Goal: Check status: Check status

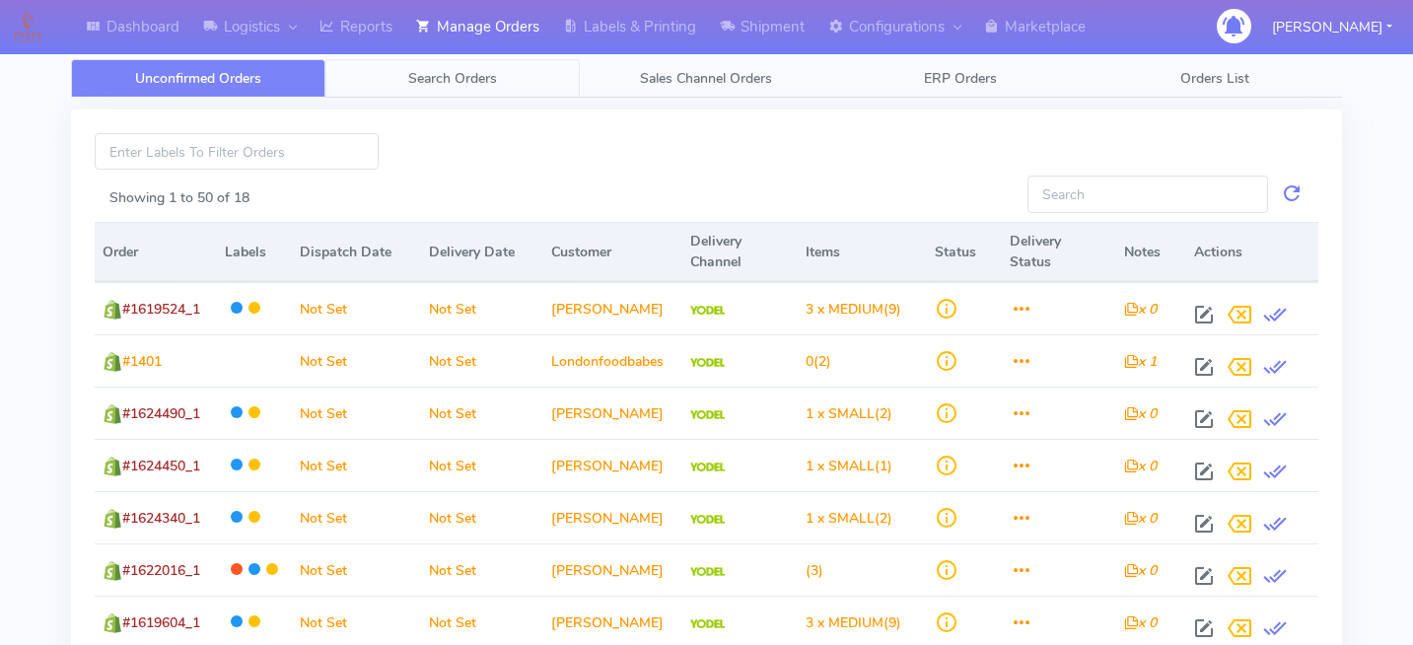
click at [448, 69] on span "Search Orders" at bounding box center [452, 78] width 89 height 19
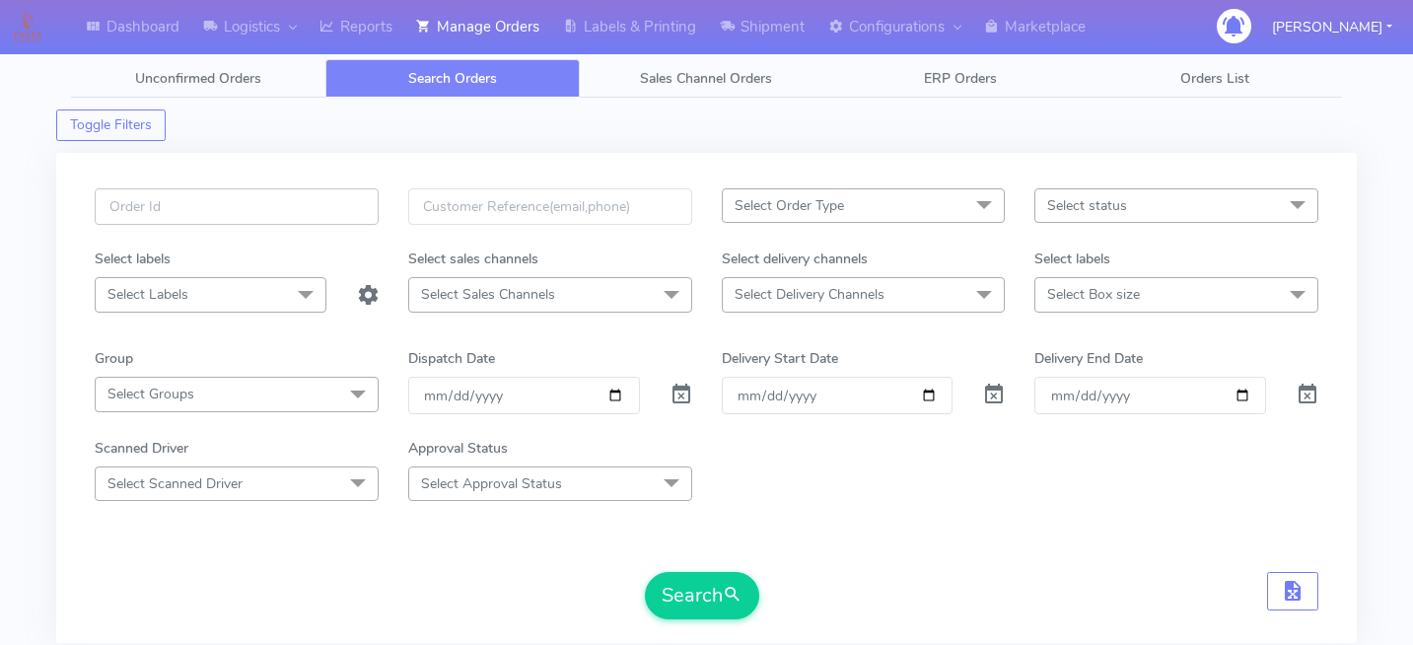
click at [289, 204] on input "text" at bounding box center [237, 206] width 284 height 36
paste input "1621459"
type input "1621459"
click at [682, 401] on span at bounding box center [682, 399] width 24 height 19
click at [700, 616] on button "Search" at bounding box center [702, 595] width 114 height 47
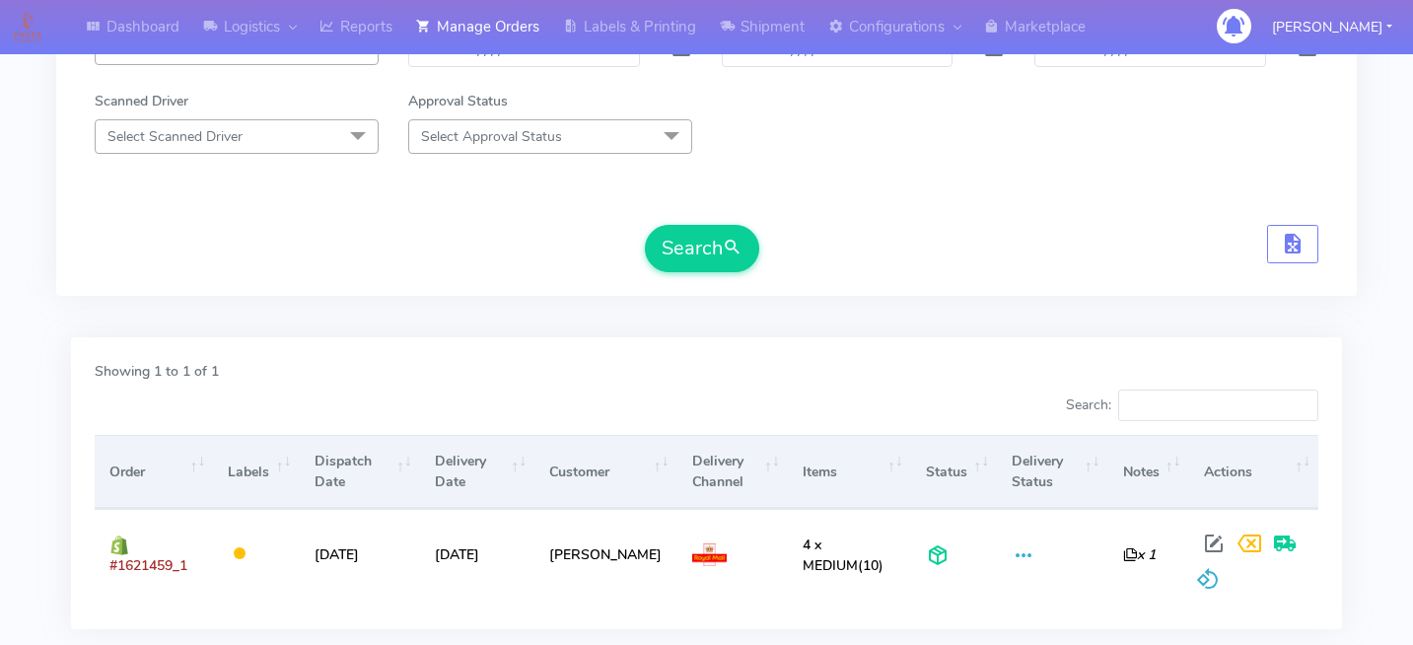
scroll to position [357, 0]
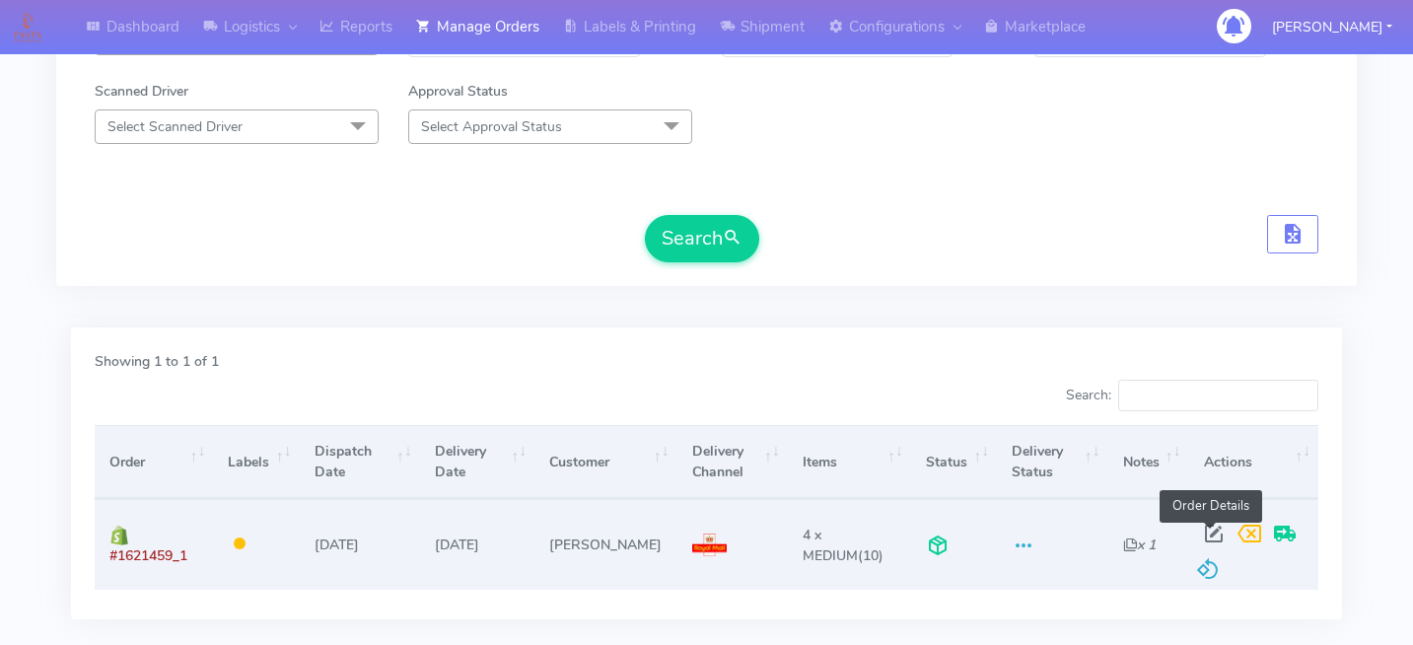
click at [1216, 533] on span at bounding box center [1214, 538] width 36 height 19
select select "3"
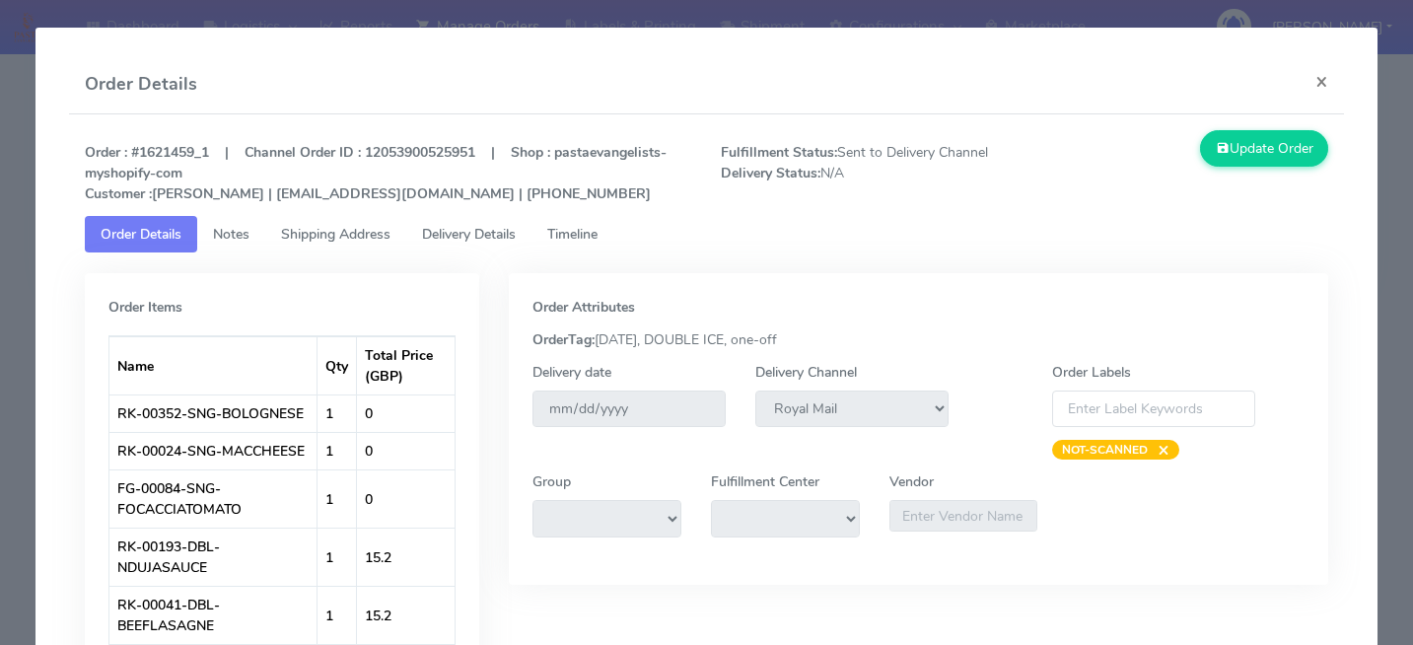
click at [525, 242] on link "Delivery Details" at bounding box center [468, 234] width 125 height 36
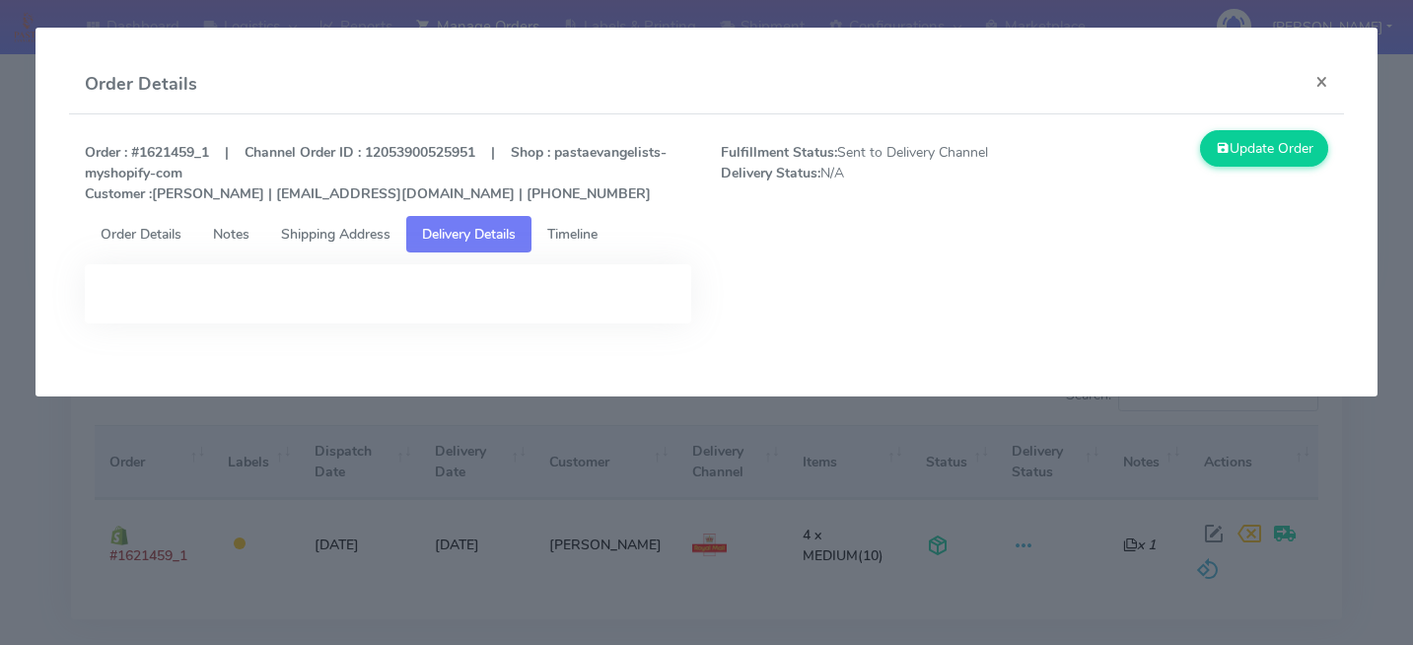
click at [587, 242] on span "Timeline" at bounding box center [572, 234] width 50 height 19
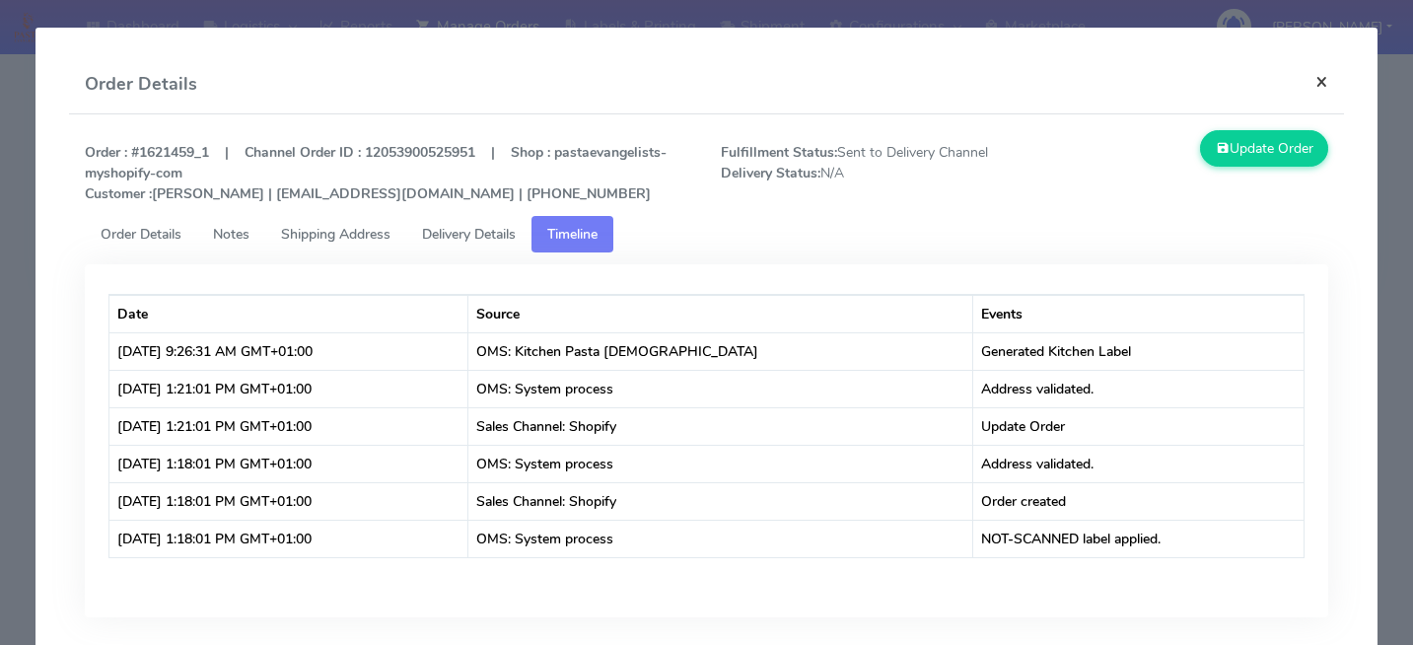
click at [1313, 80] on button "×" at bounding box center [1322, 81] width 44 height 52
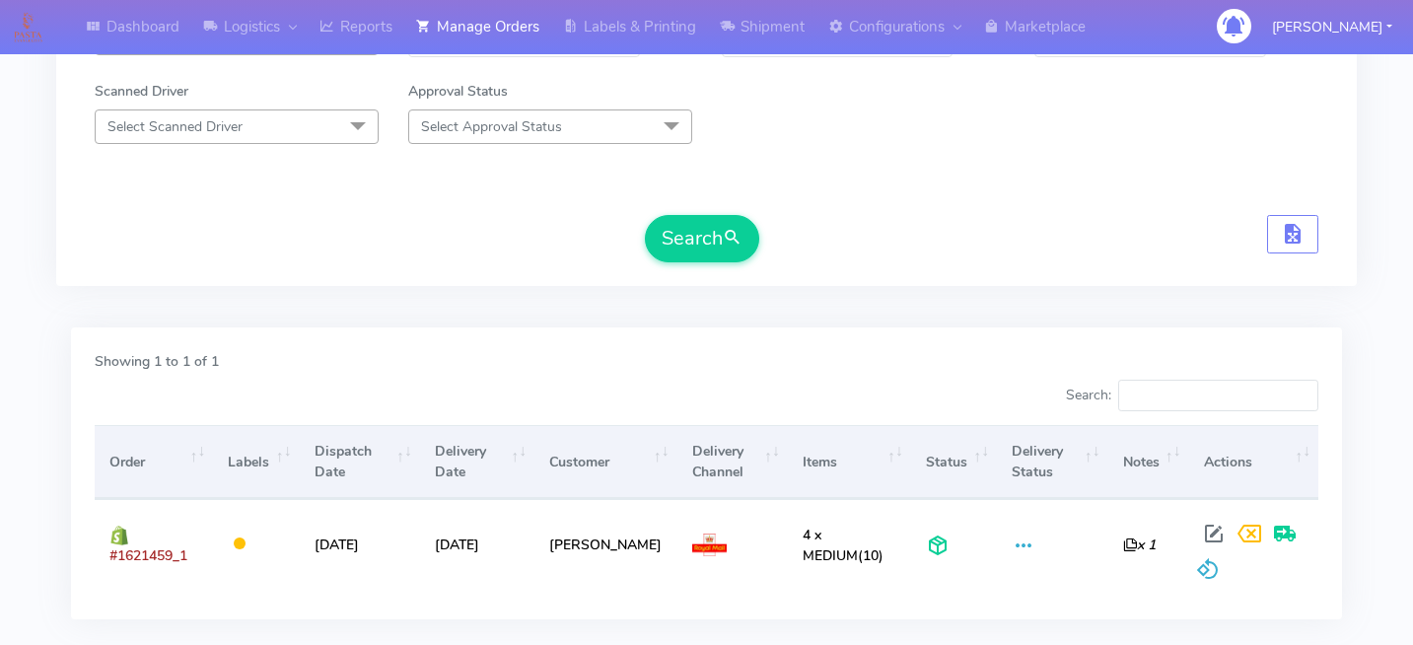
scroll to position [0, 0]
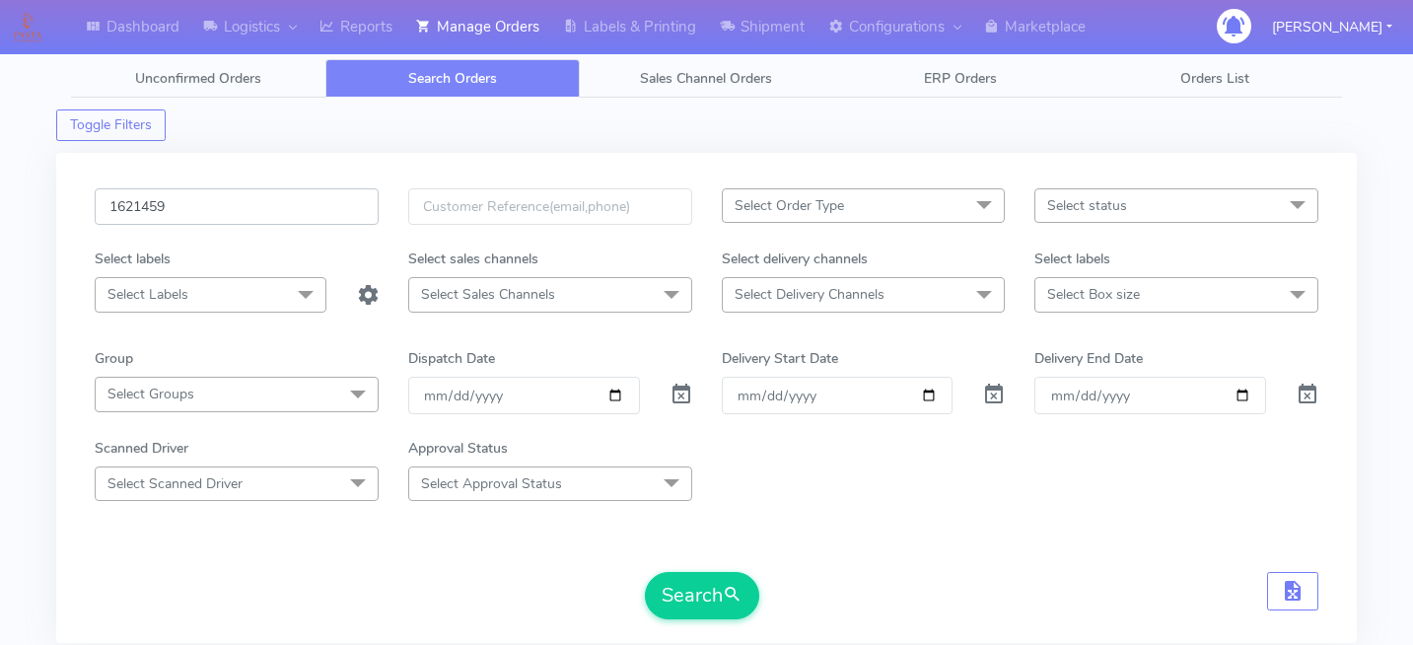
click at [274, 211] on input "1621459" at bounding box center [237, 206] width 284 height 36
paste input "1621420"
type input "1621420"
click at [686, 582] on button "Search" at bounding box center [702, 595] width 114 height 47
click at [213, 199] on input "1621420" at bounding box center [237, 206] width 284 height 36
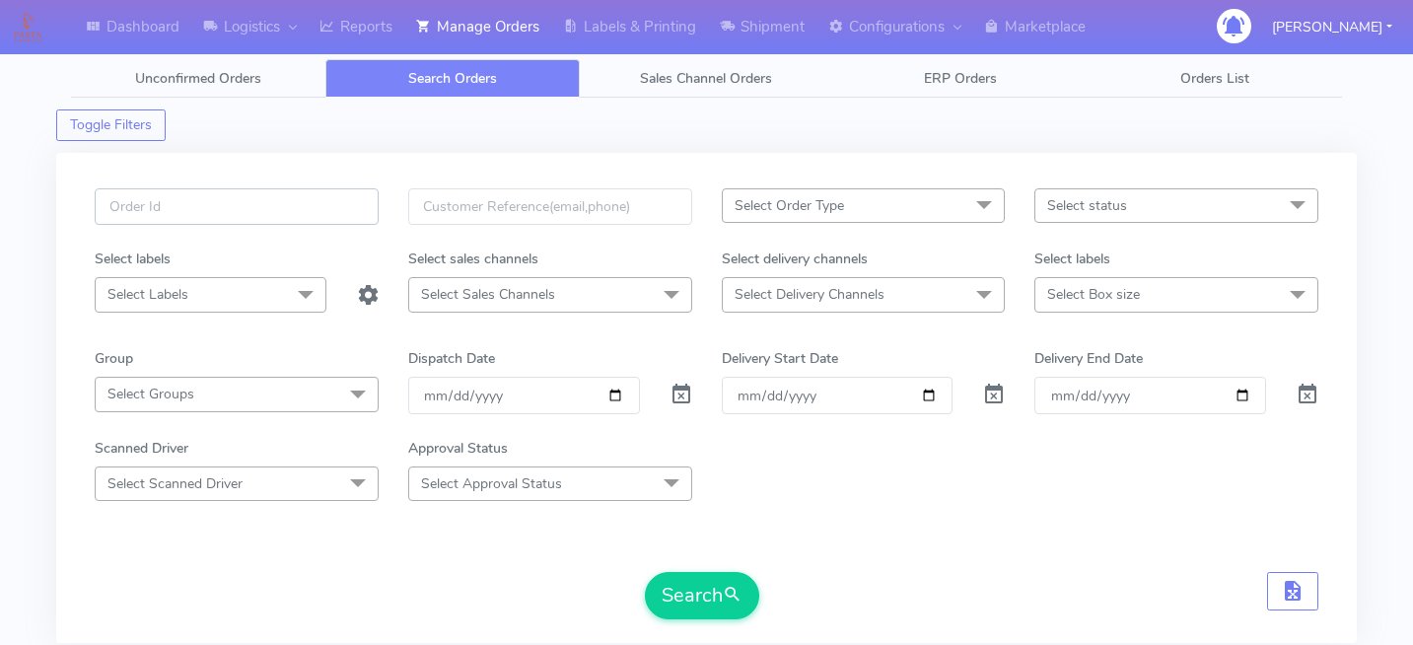
paste input "1623625"
type input "1623625"
click at [720, 615] on button "Search" at bounding box center [702, 595] width 114 height 47
click at [886, 532] on form "1623625 Select Order Type Select All MEALS ATAVI One Off Pasta Club Gift Kit Ev…" at bounding box center [707, 403] width 1224 height 431
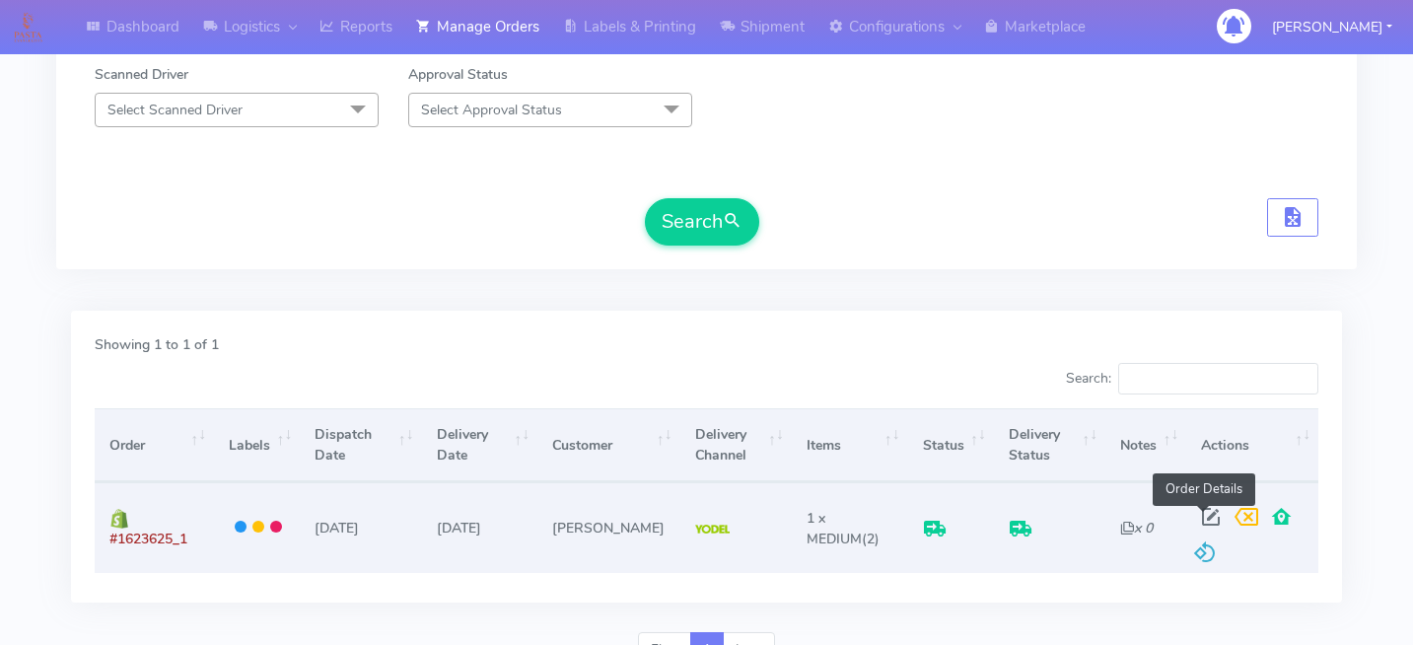
click at [1212, 512] on span at bounding box center [1211, 521] width 36 height 19
select select "5"
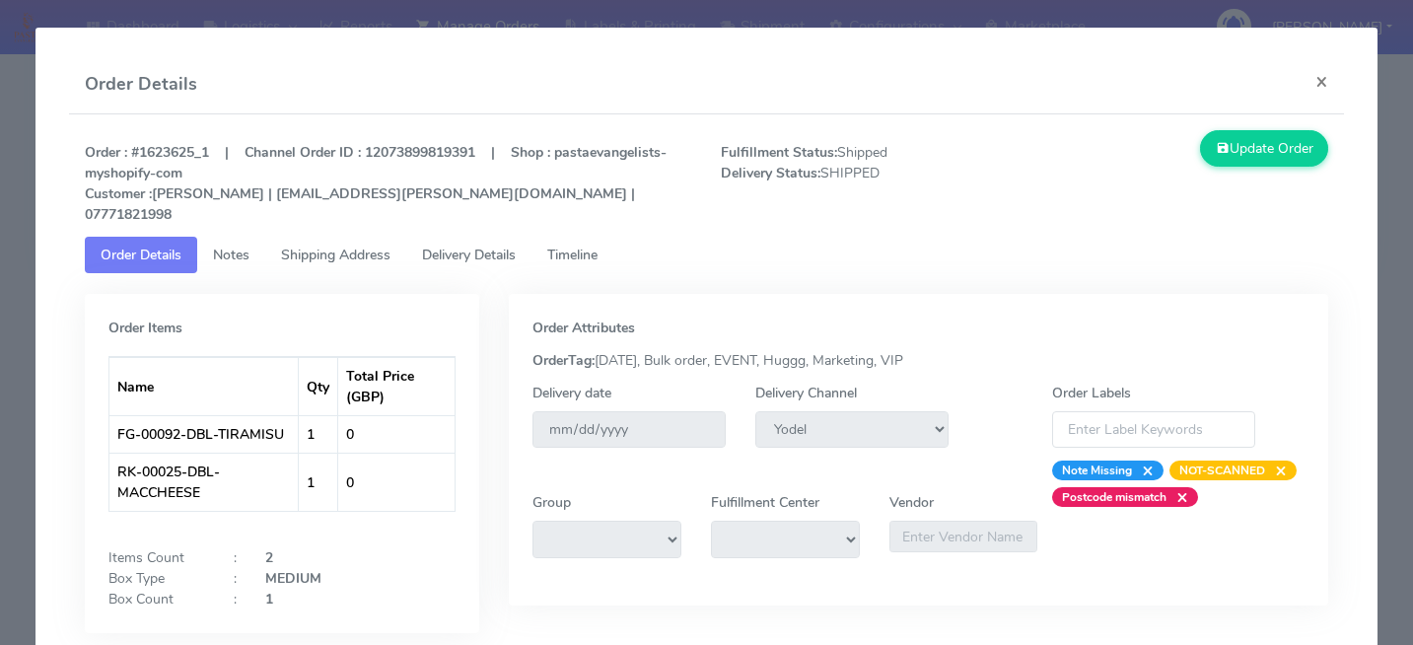
click at [447, 237] on link "Delivery Details" at bounding box center [468, 255] width 125 height 36
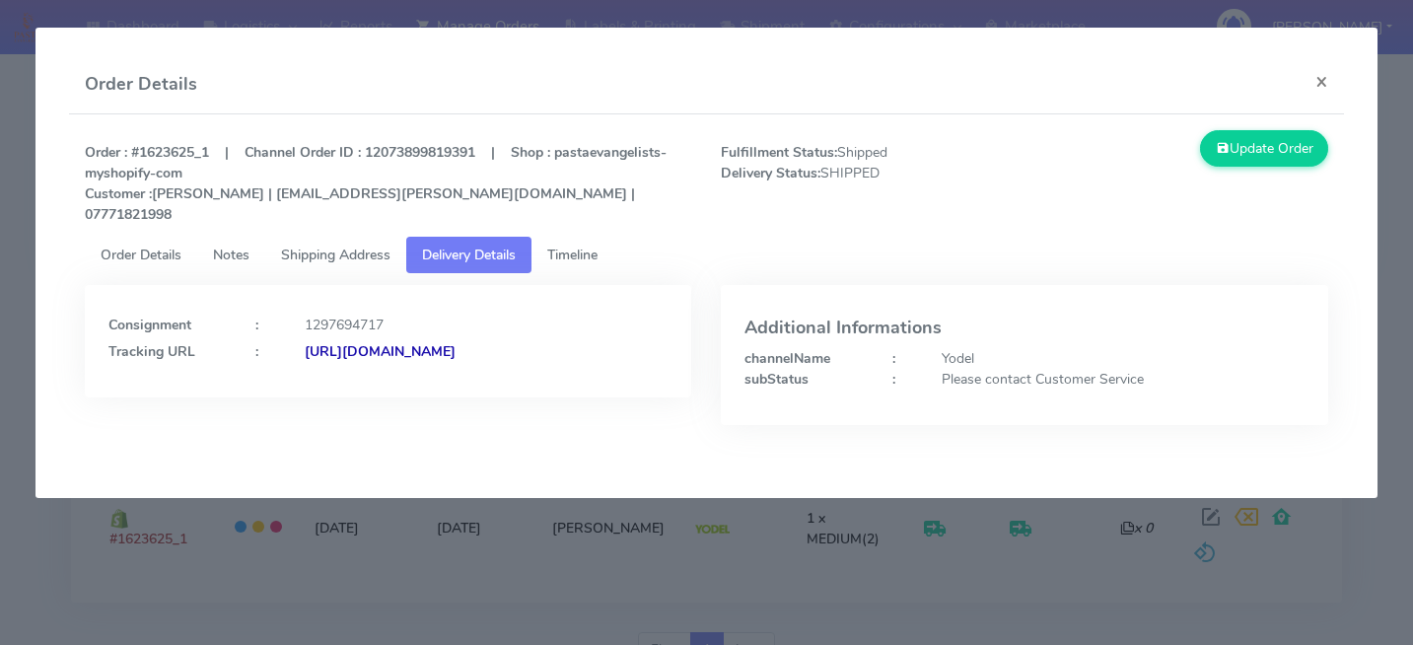
click at [589, 246] on span "Timeline" at bounding box center [572, 255] width 50 height 19
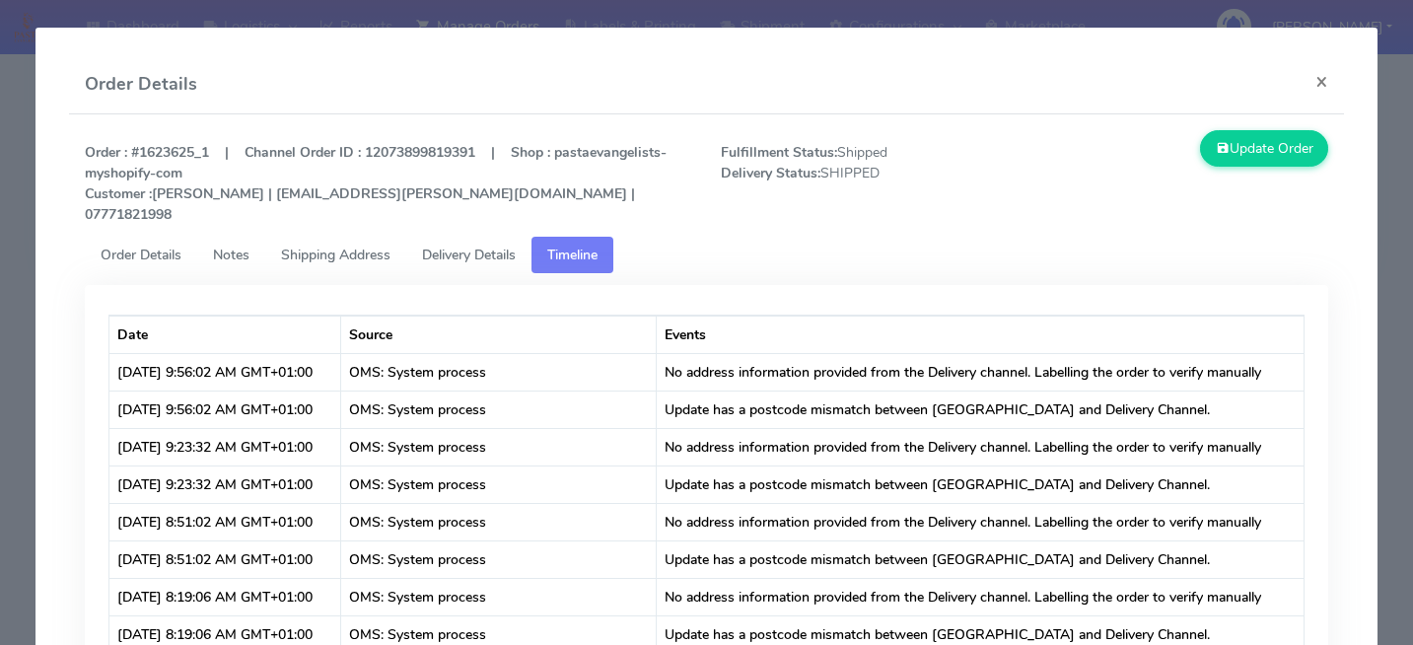
click at [467, 246] on span "Delivery Details" at bounding box center [469, 255] width 94 height 19
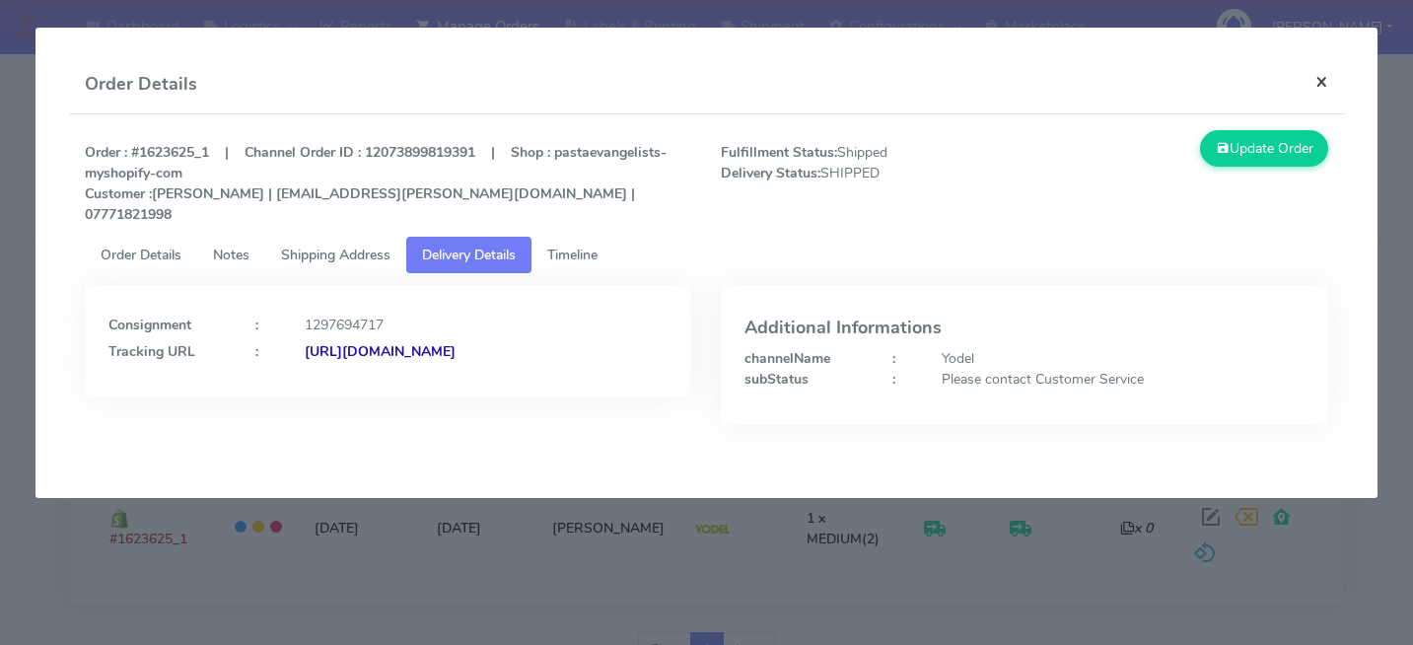
click at [1319, 74] on button "×" at bounding box center [1322, 81] width 44 height 52
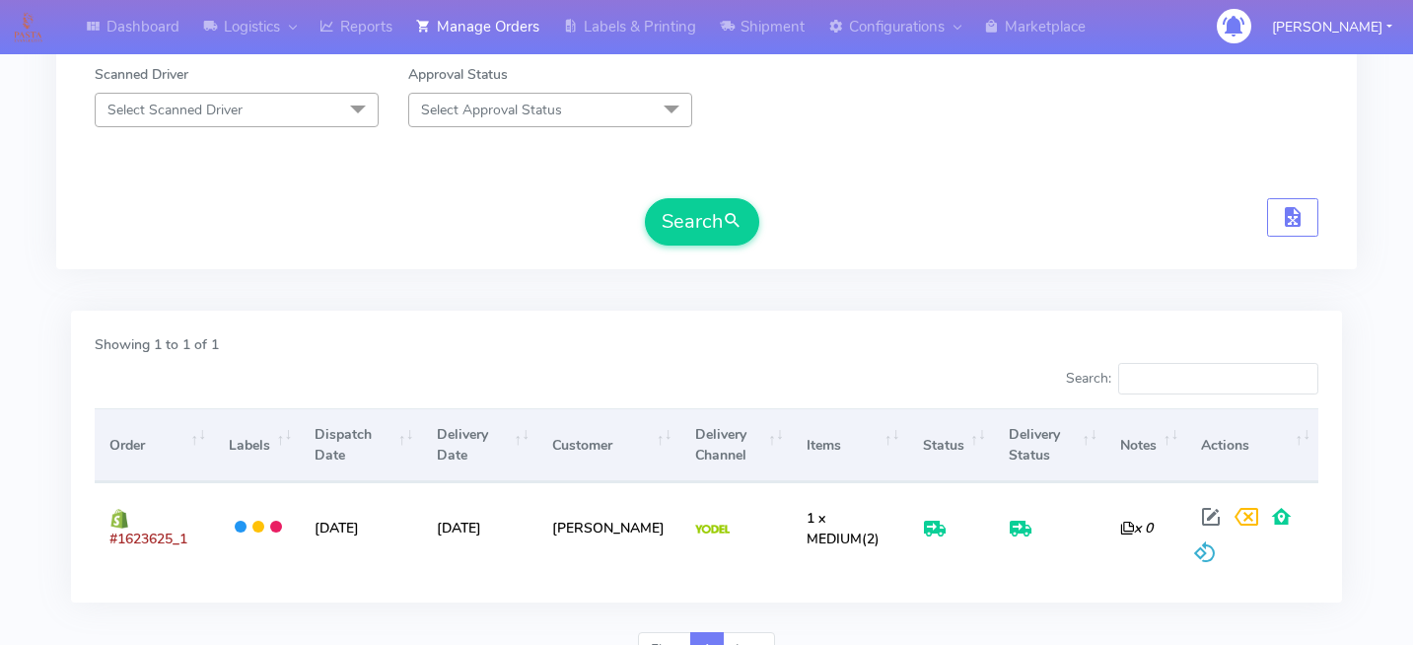
click at [1385, 260] on div "Dashboard Logistics London Logistics Reports Manage Orders Labels & Printing Sh…" at bounding box center [706, 172] width 1413 height 1021
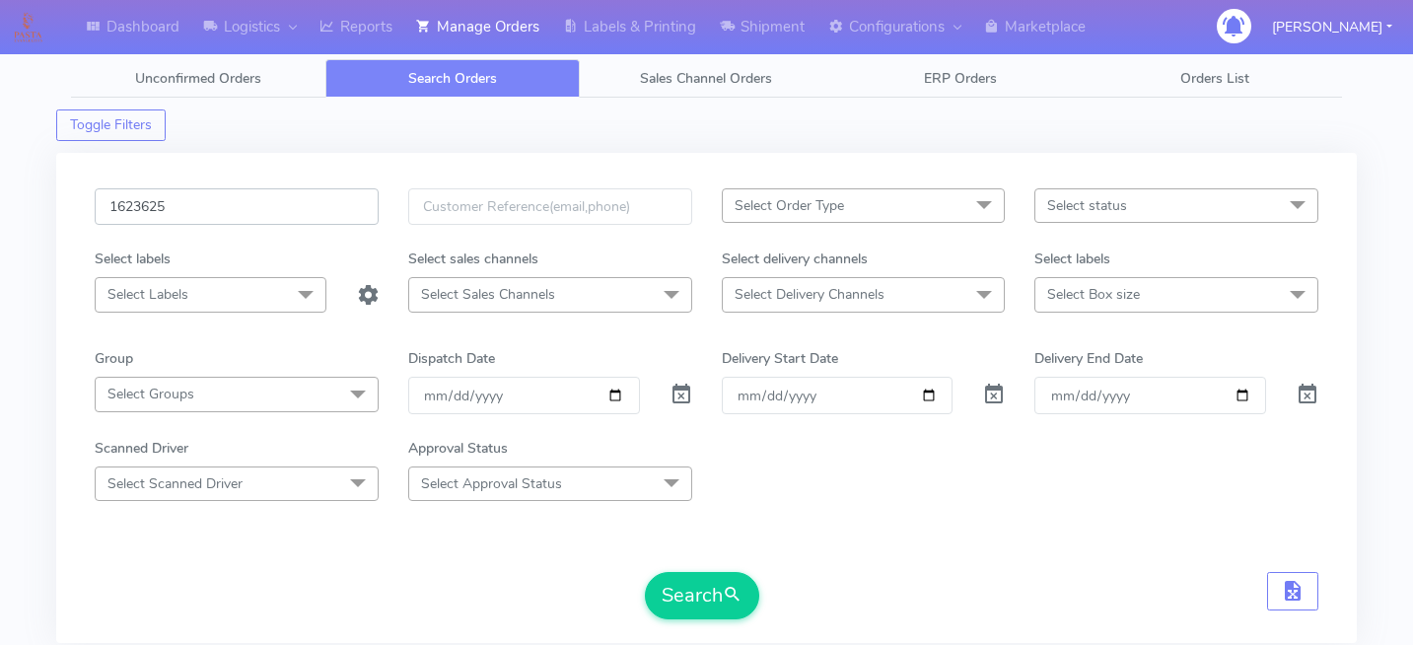
click at [238, 214] on input "1623625" at bounding box center [237, 206] width 284 height 36
paste input "1622469"
type input "1622469"
click at [693, 603] on button "Search" at bounding box center [702, 595] width 114 height 47
click at [948, 561] on form "1622469 Select Order Type Select All MEALS ATAVI One Off Pasta Club Gift Kit Ev…" at bounding box center [707, 403] width 1224 height 431
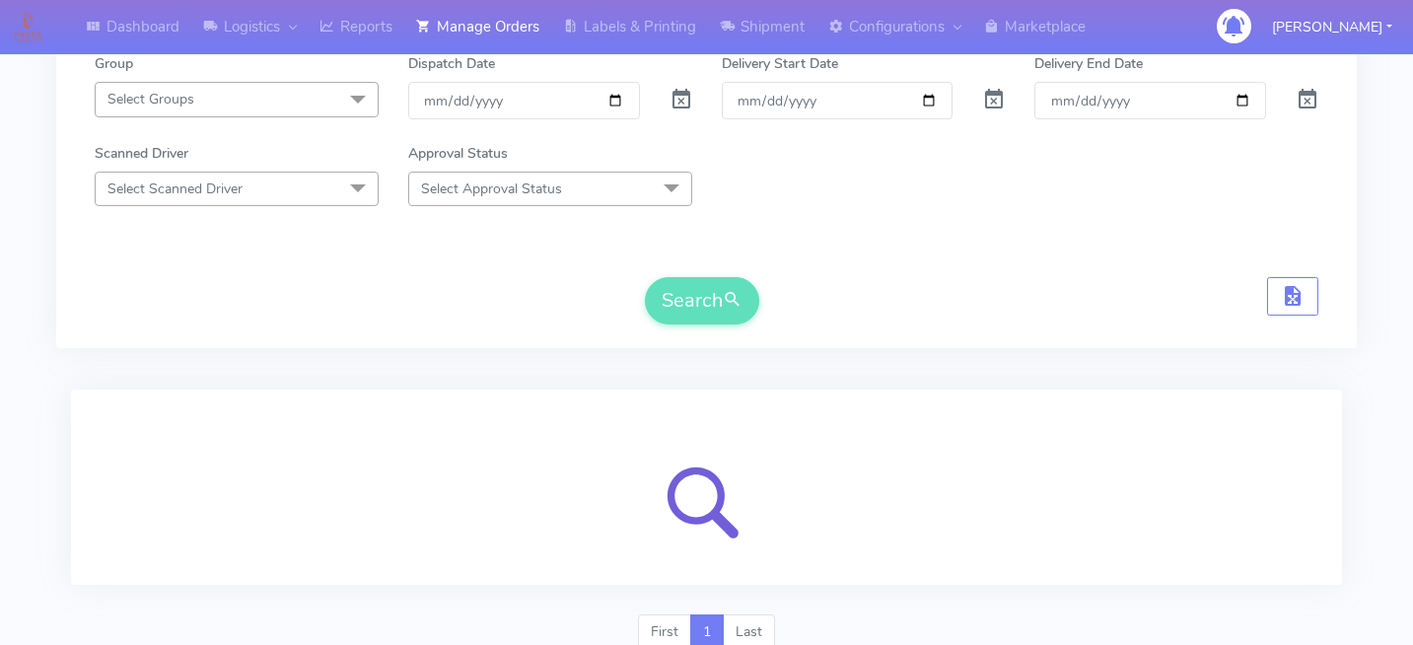
scroll to position [374, 0]
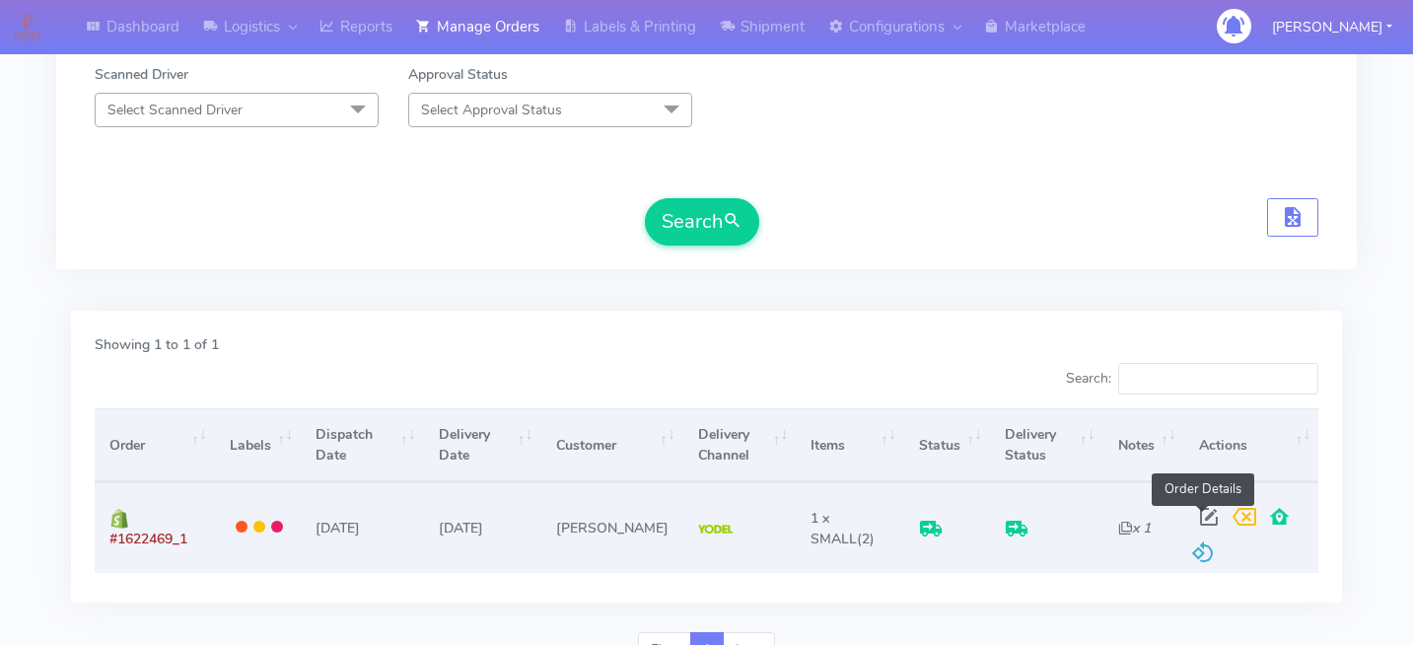
click at [1199, 512] on span at bounding box center [1209, 521] width 36 height 19
select select "5"
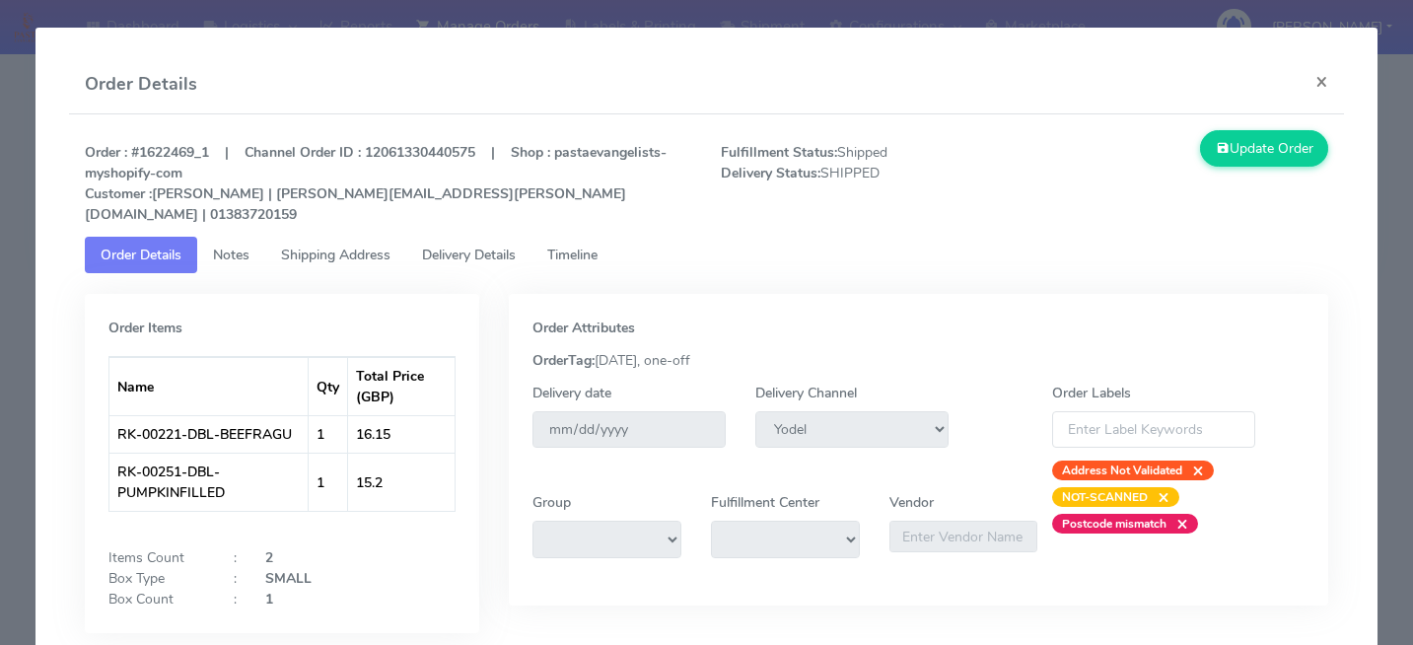
click at [495, 246] on span "Delivery Details" at bounding box center [469, 255] width 94 height 19
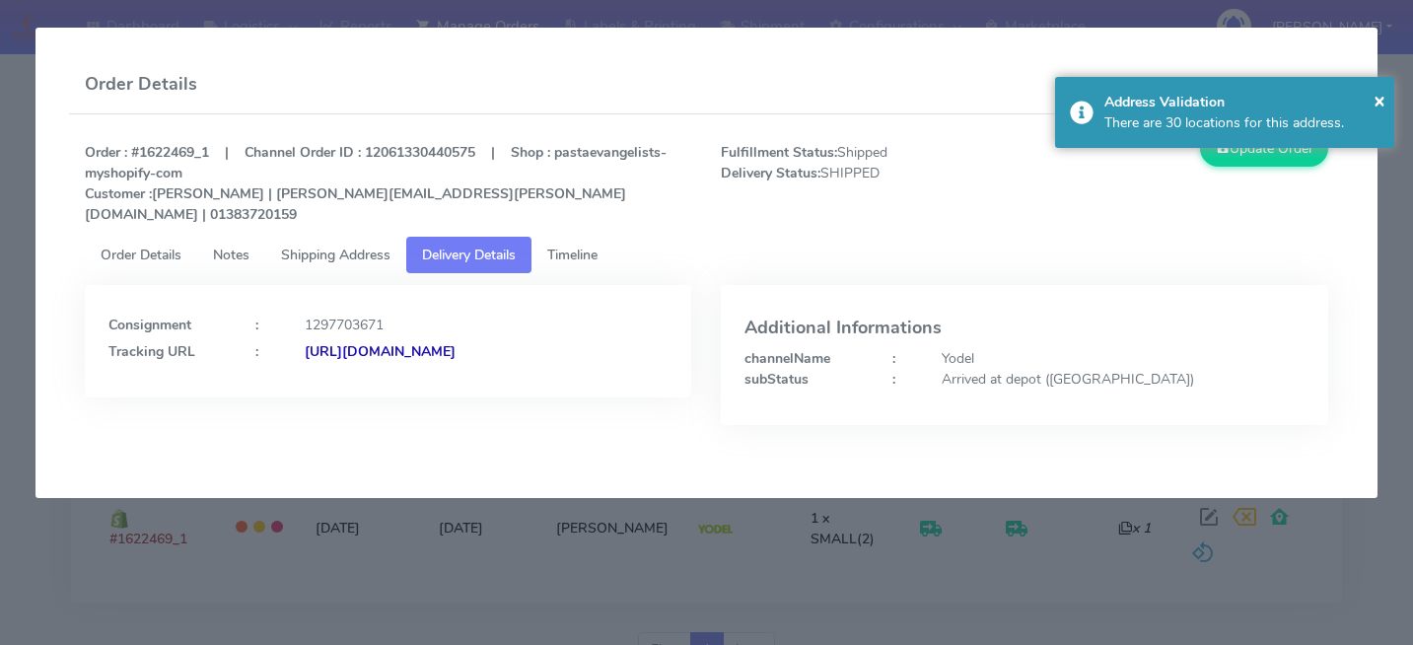
click at [613, 237] on link "Timeline" at bounding box center [573, 255] width 82 height 36
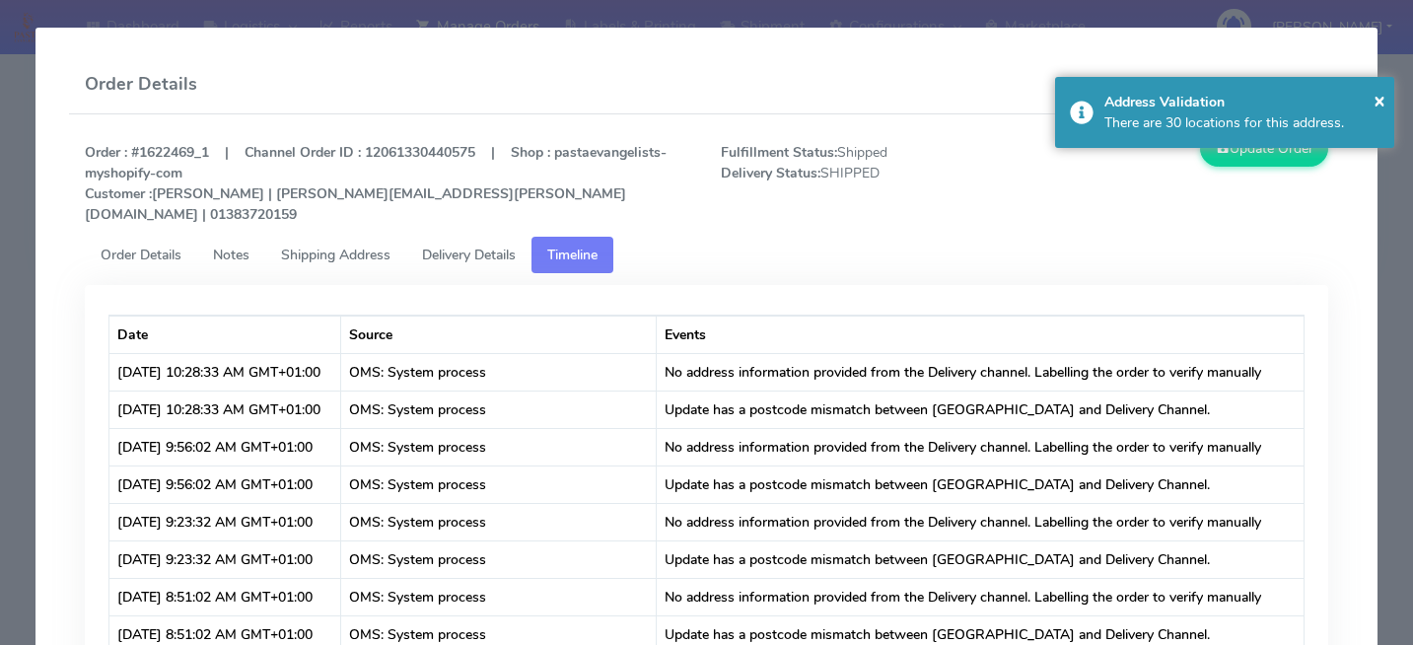
click at [1385, 459] on modal-container "Order Details × Order : #1622469_1 | Channel Order ID : 12061330440575 | Shop :…" at bounding box center [706, 322] width 1413 height 645
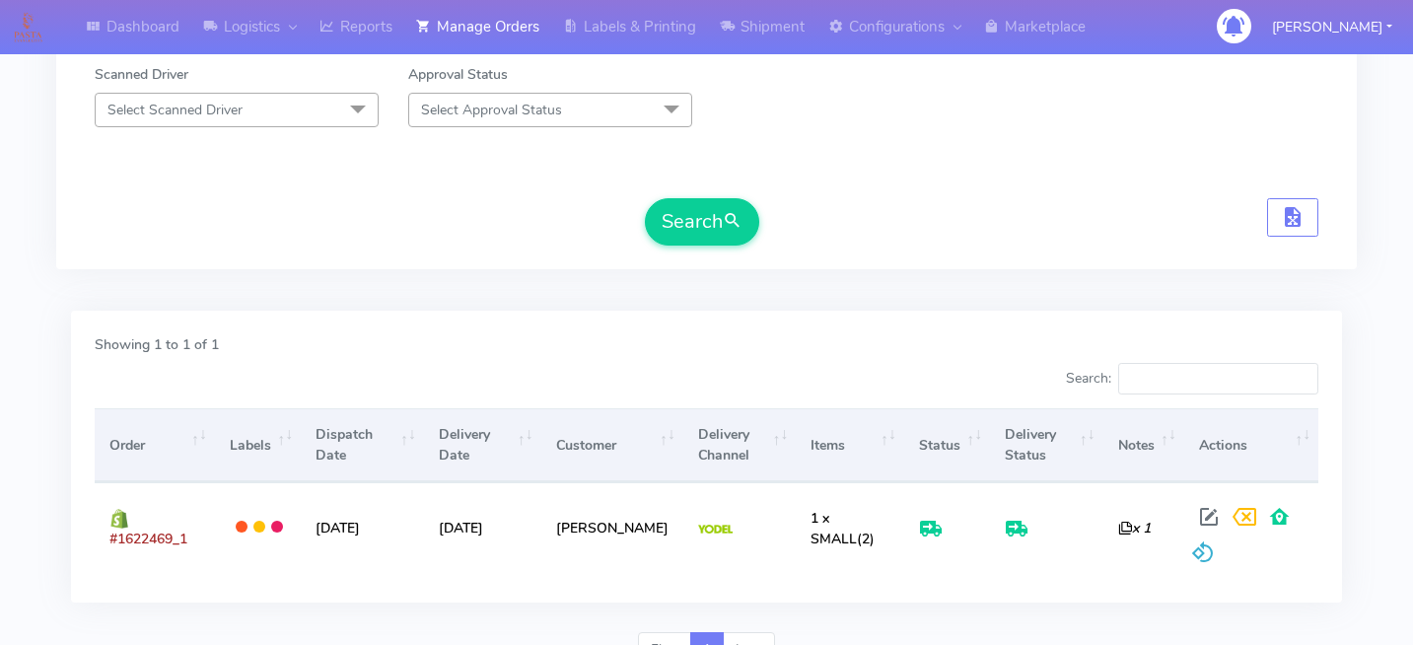
scroll to position [0, 0]
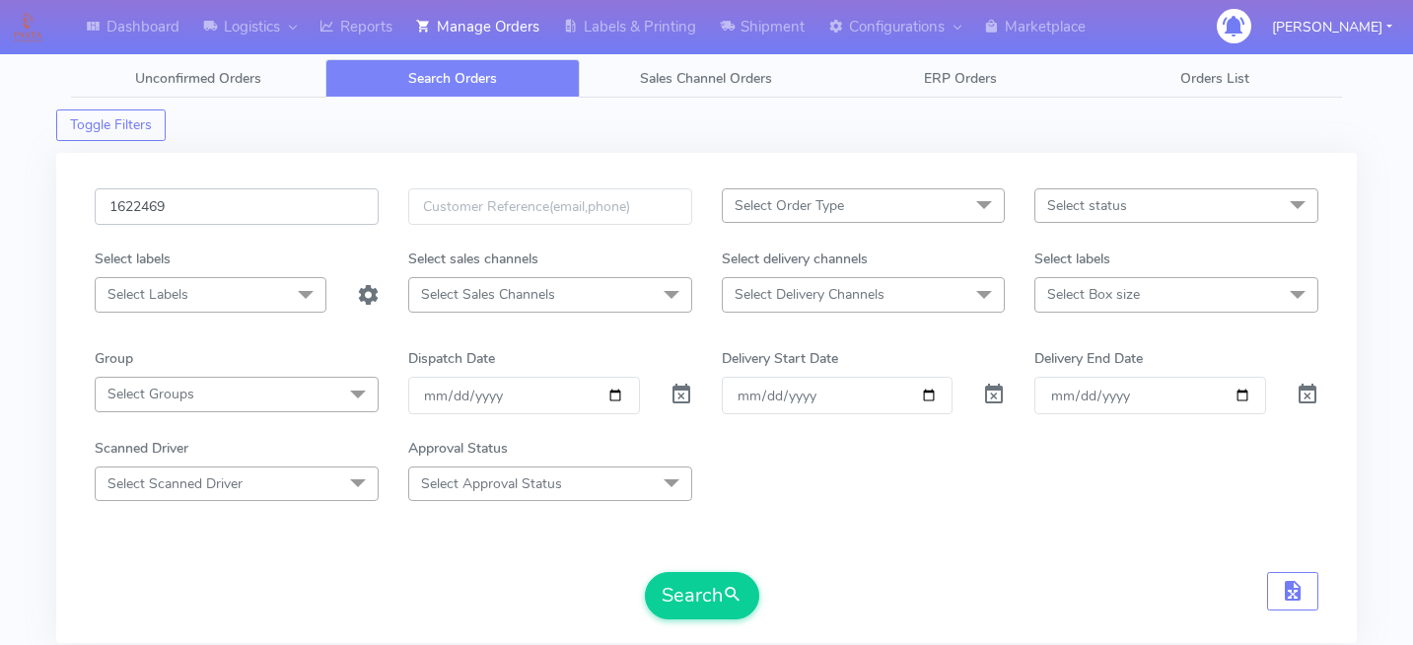
click at [233, 207] on input "1622469" at bounding box center [237, 206] width 284 height 36
type input "V"
paste input "1618699"
type input "1618699"
click at [703, 599] on button "Search" at bounding box center [702, 595] width 114 height 47
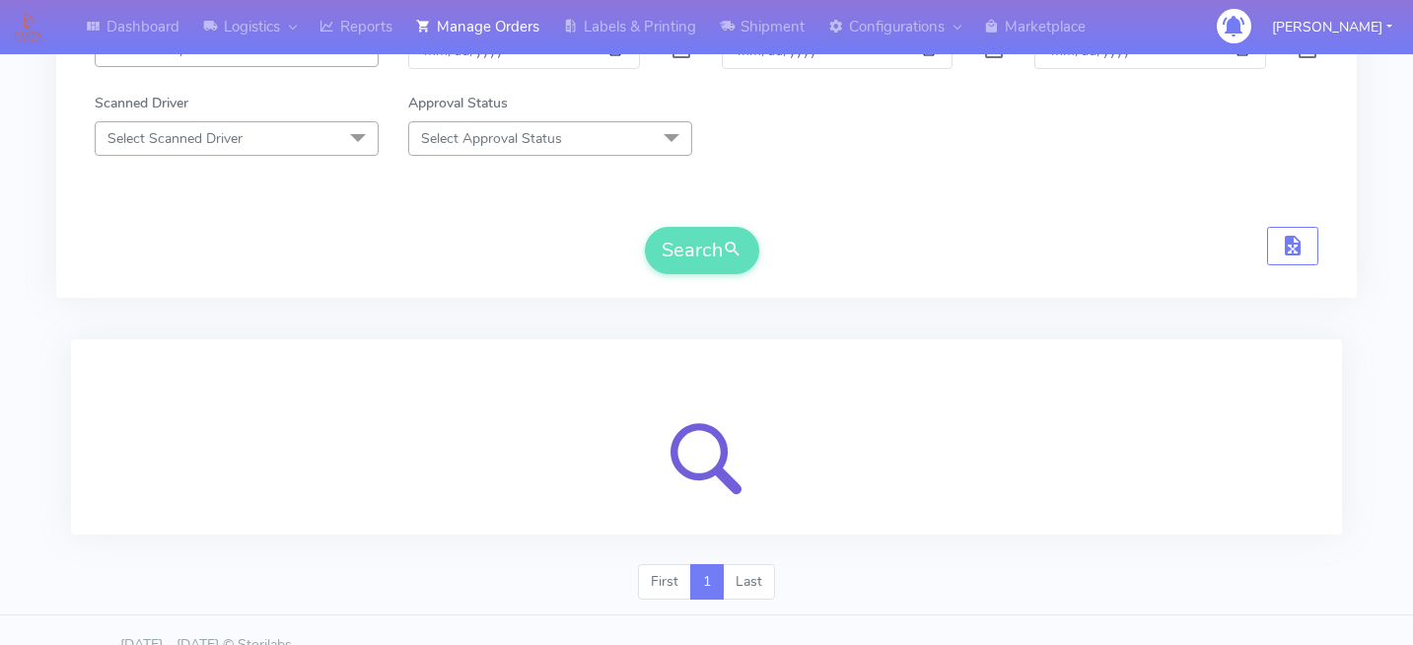
scroll to position [360, 0]
